Goal: Navigation & Orientation: Find specific page/section

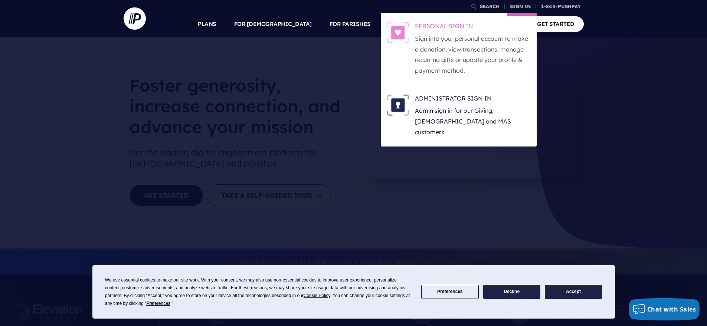
click at [424, 34] on p "Sign into your personal account to make a donation, view transactions, manage r…" at bounding box center [473, 54] width 116 height 43
click at [445, 102] on h6 "ADMINISTRATOR SIGN IN" at bounding box center [473, 99] width 116 height 11
click at [443, 108] on p "Admin sign in for our Giving, [DEMOGRAPHIC_DATA] and MAS customers" at bounding box center [473, 121] width 116 height 32
